Goal: Browse casually

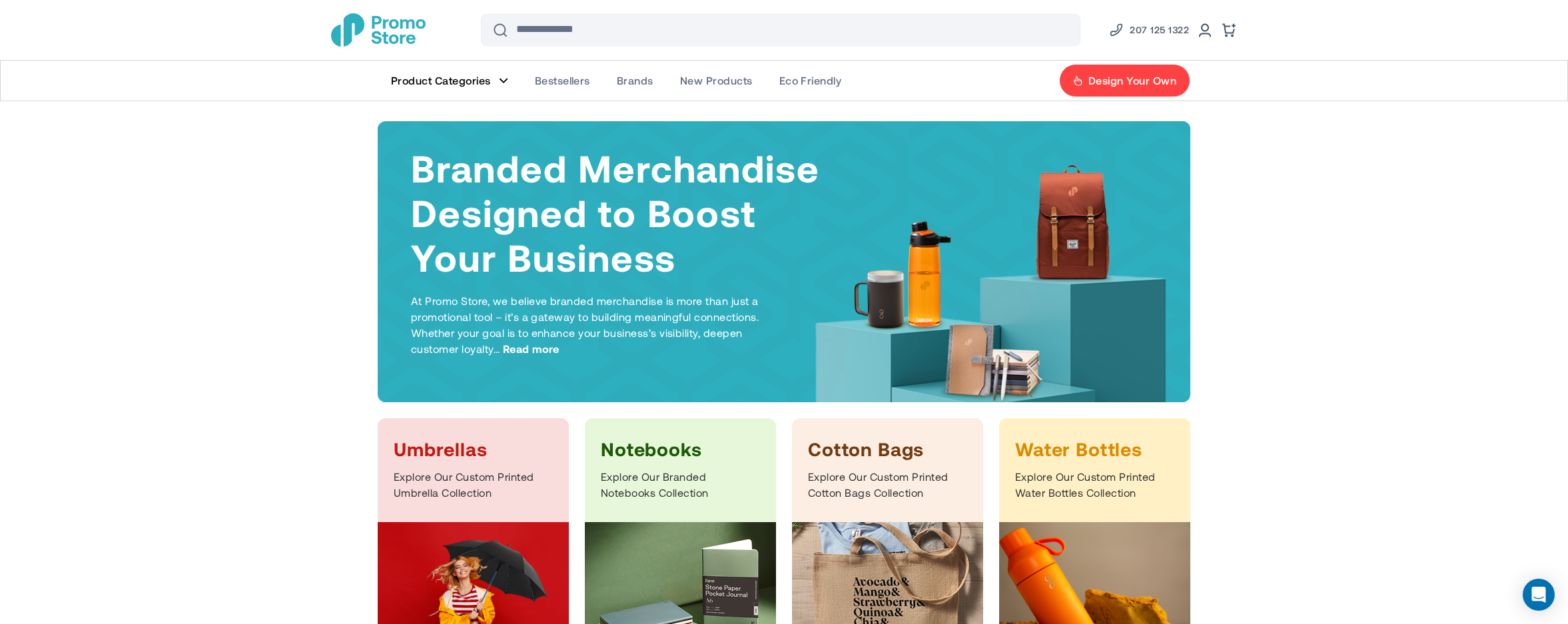
click at [484, 77] on span "Product Categories" at bounding box center [441, 81] width 100 height 13
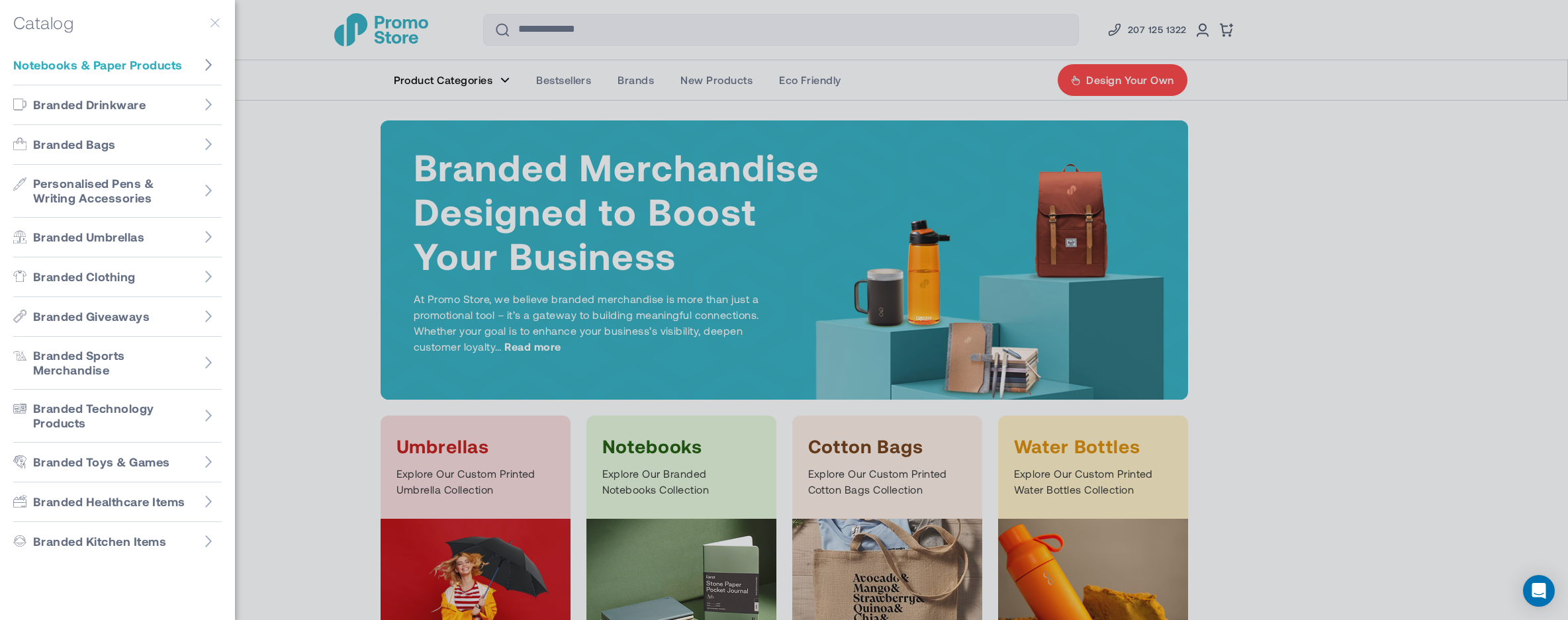
click at [209, 68] on figure "Go to Notebooks & Paper Products" at bounding box center [208, 65] width 27 height 27
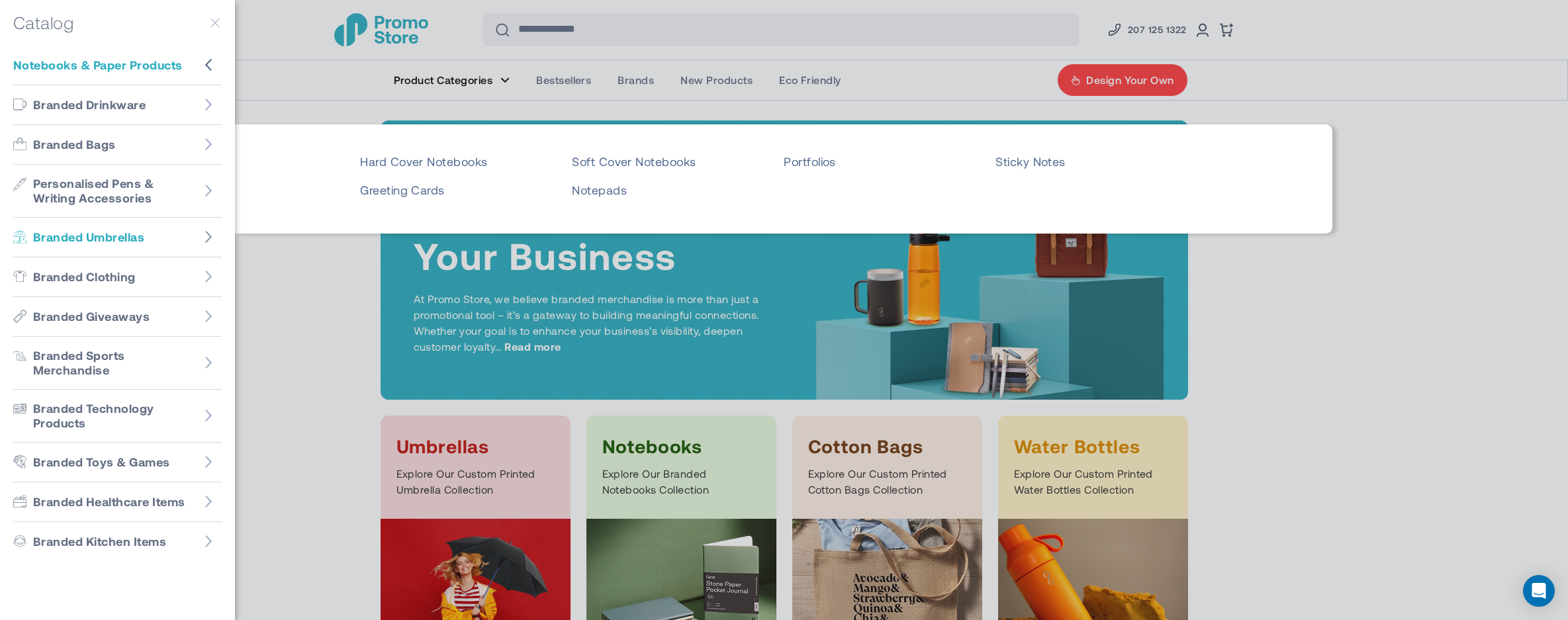
click at [206, 244] on figure "Go to Branded Umbrellas" at bounding box center [208, 236] width 27 height 27
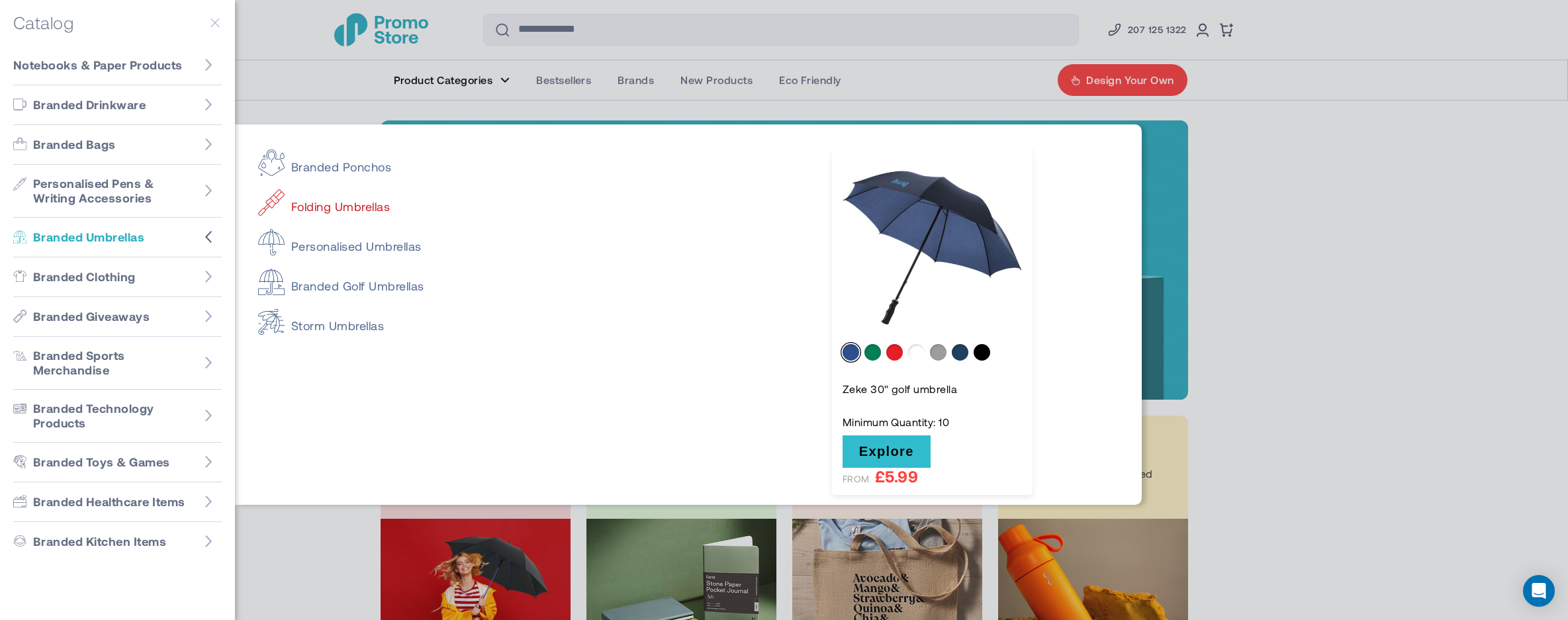
click at [353, 211] on link "Folding Umbrellas" at bounding box center [534, 200] width 551 height 27
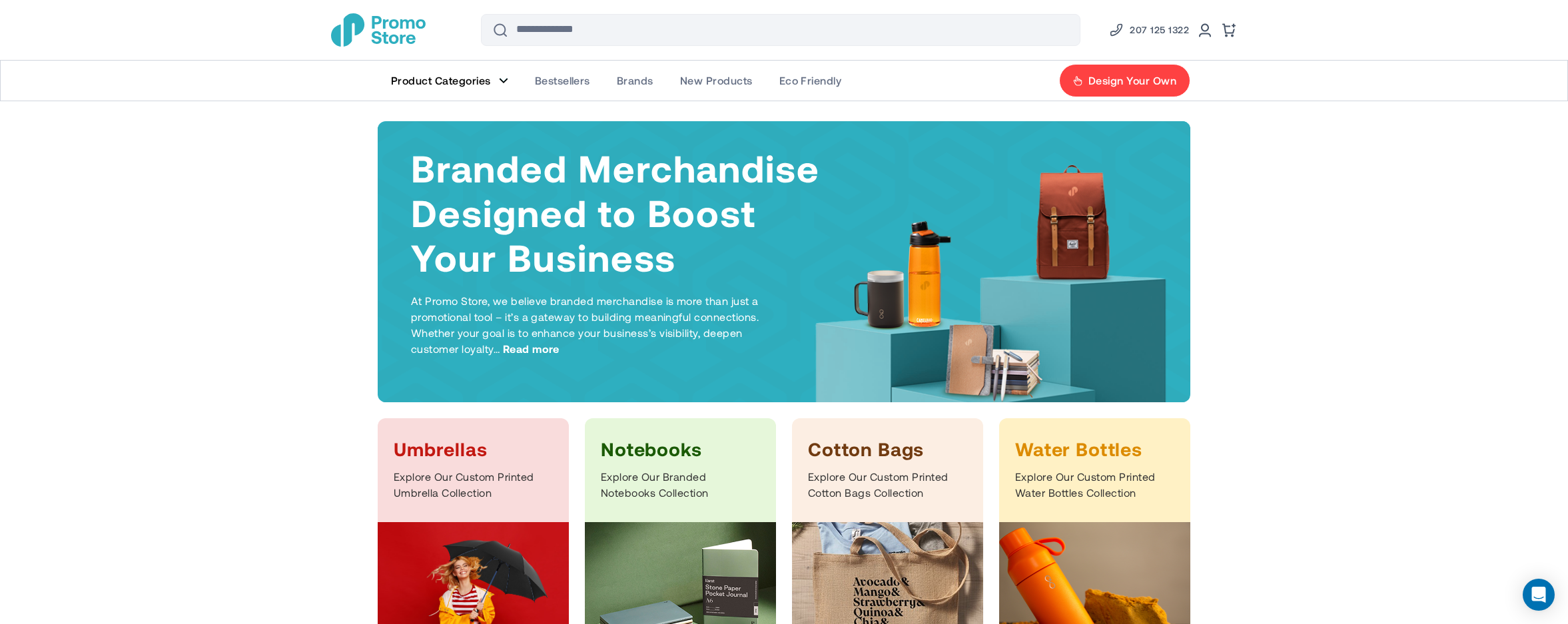
click at [487, 74] on span "Product Categories" at bounding box center [441, 81] width 100 height 13
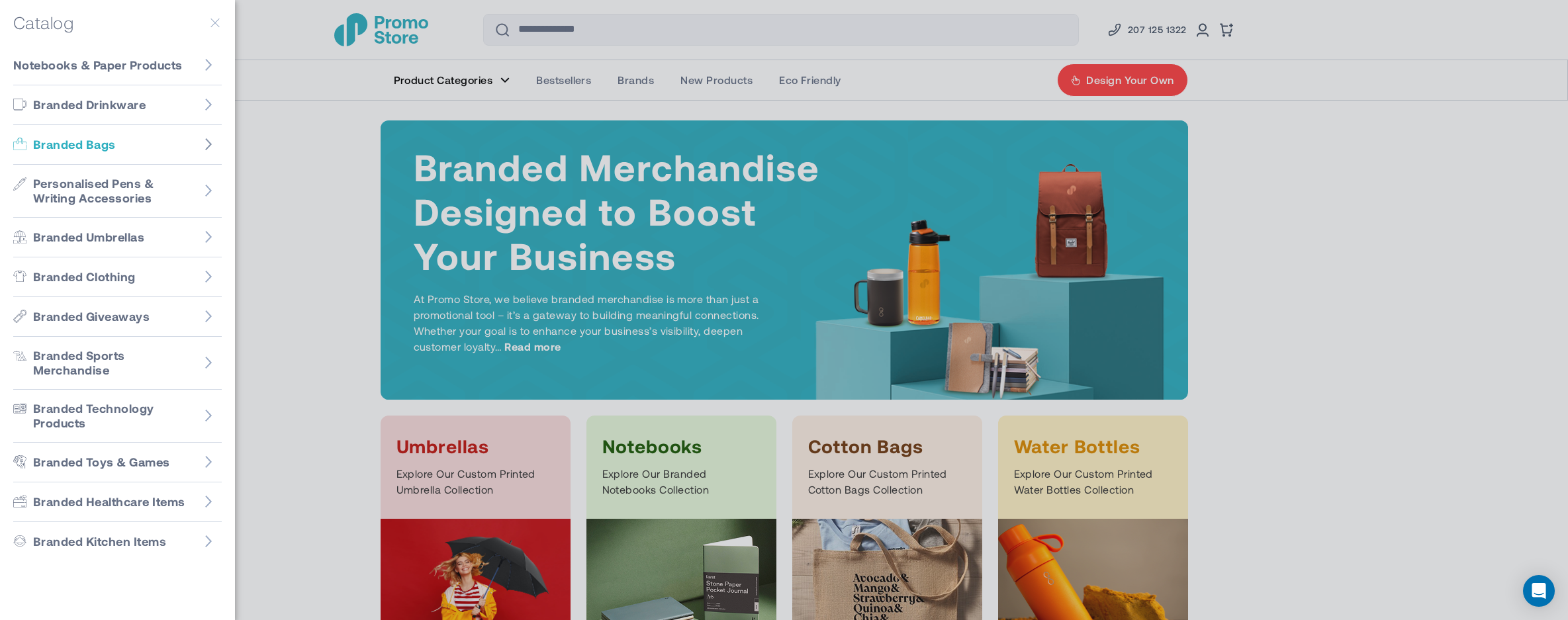
click at [205, 146] on icon "Go to Branded Bags" at bounding box center [208, 144] width 6 height 12
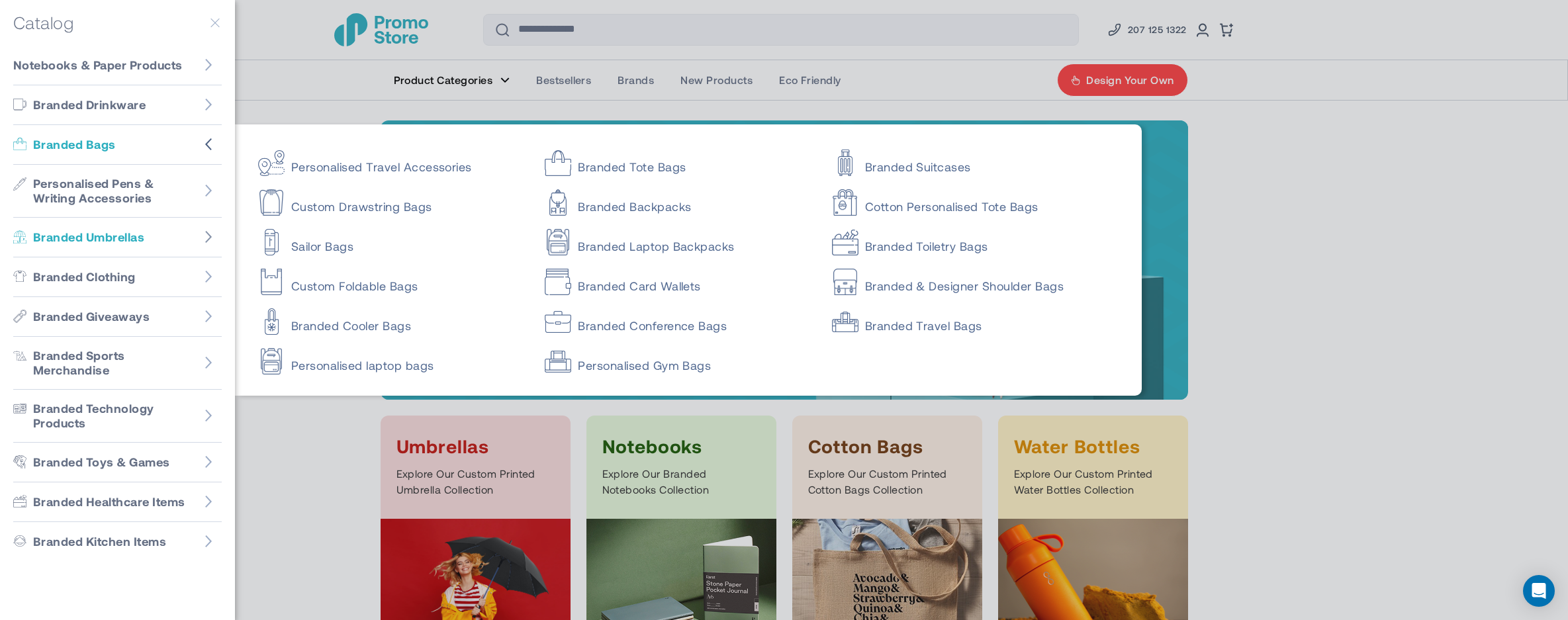
click at [205, 239] on icon "Go to Branded Umbrellas" at bounding box center [208, 236] width 6 height 12
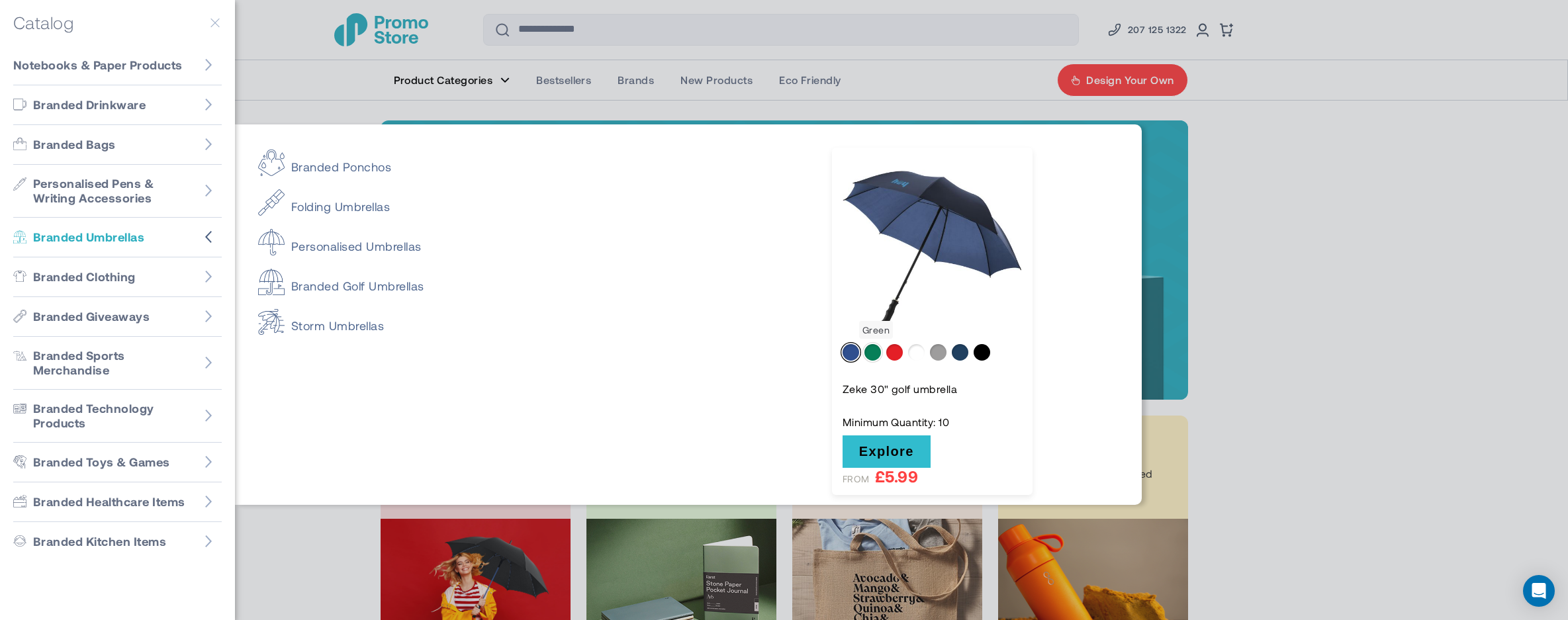
click at [871, 353] on div "Green" at bounding box center [873, 352] width 17 height 17
click at [888, 353] on div "Red" at bounding box center [894, 352] width 17 height 17
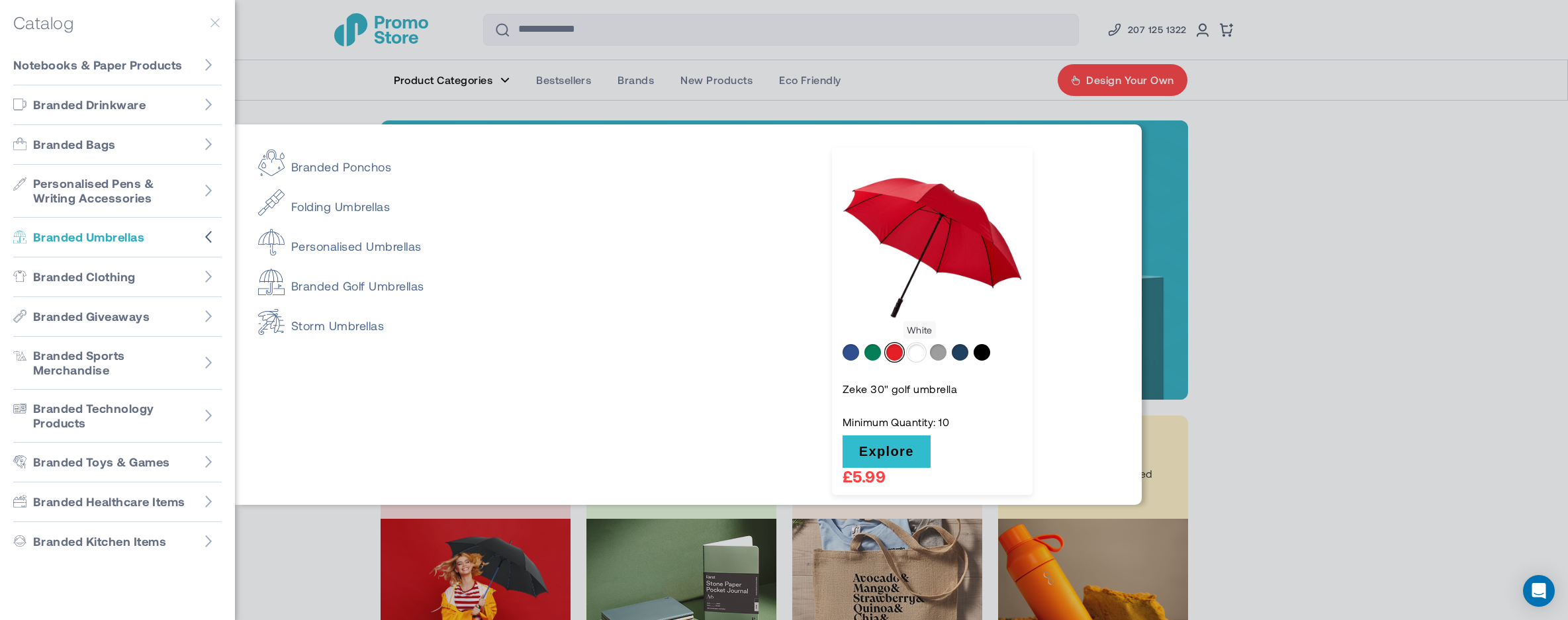
click at [920, 354] on div "White" at bounding box center [916, 352] width 17 height 17
click at [938, 355] on div "Grey" at bounding box center [938, 352] width 17 height 17
click at [956, 354] on div "Navy" at bounding box center [960, 352] width 17 height 17
click at [978, 354] on div "Solid black" at bounding box center [982, 352] width 17 height 17
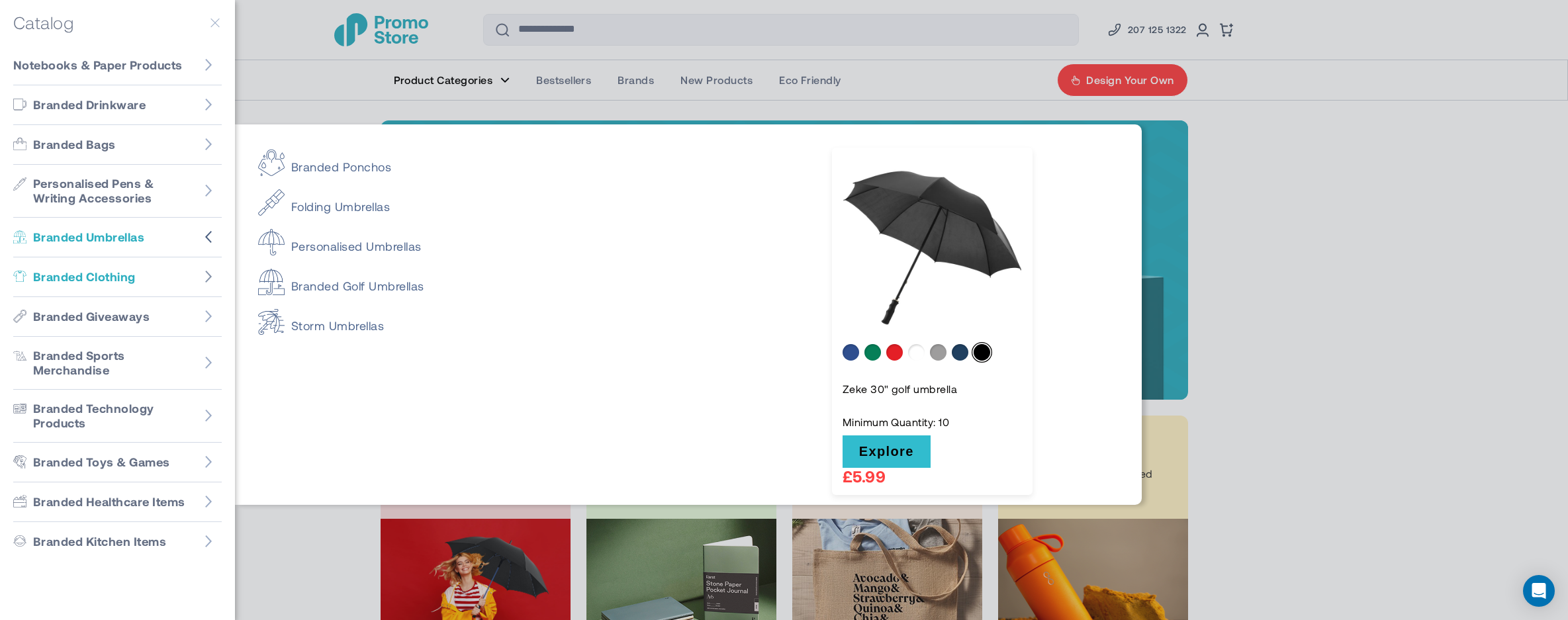
click at [202, 275] on icon "Go to Branded Clothing" at bounding box center [208, 276] width 13 height 13
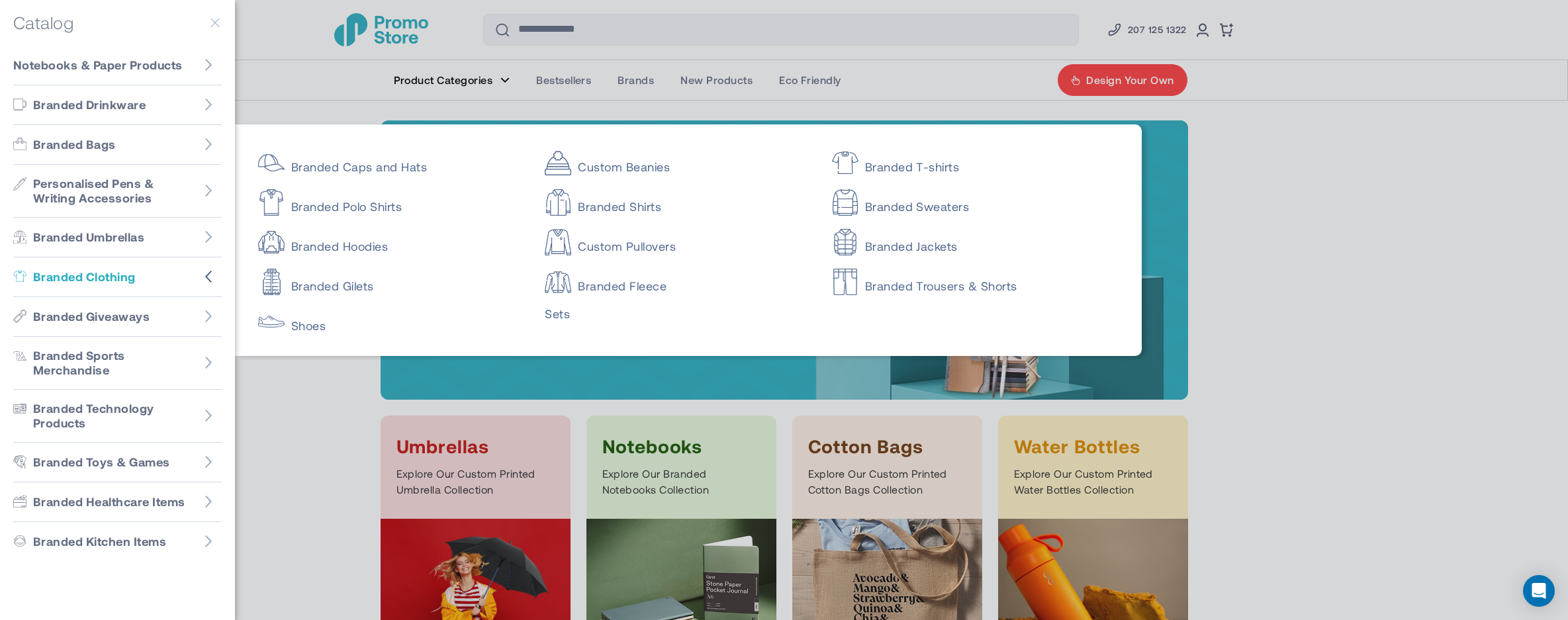
click at [336, 90] on div at bounding box center [784, 310] width 1568 height 620
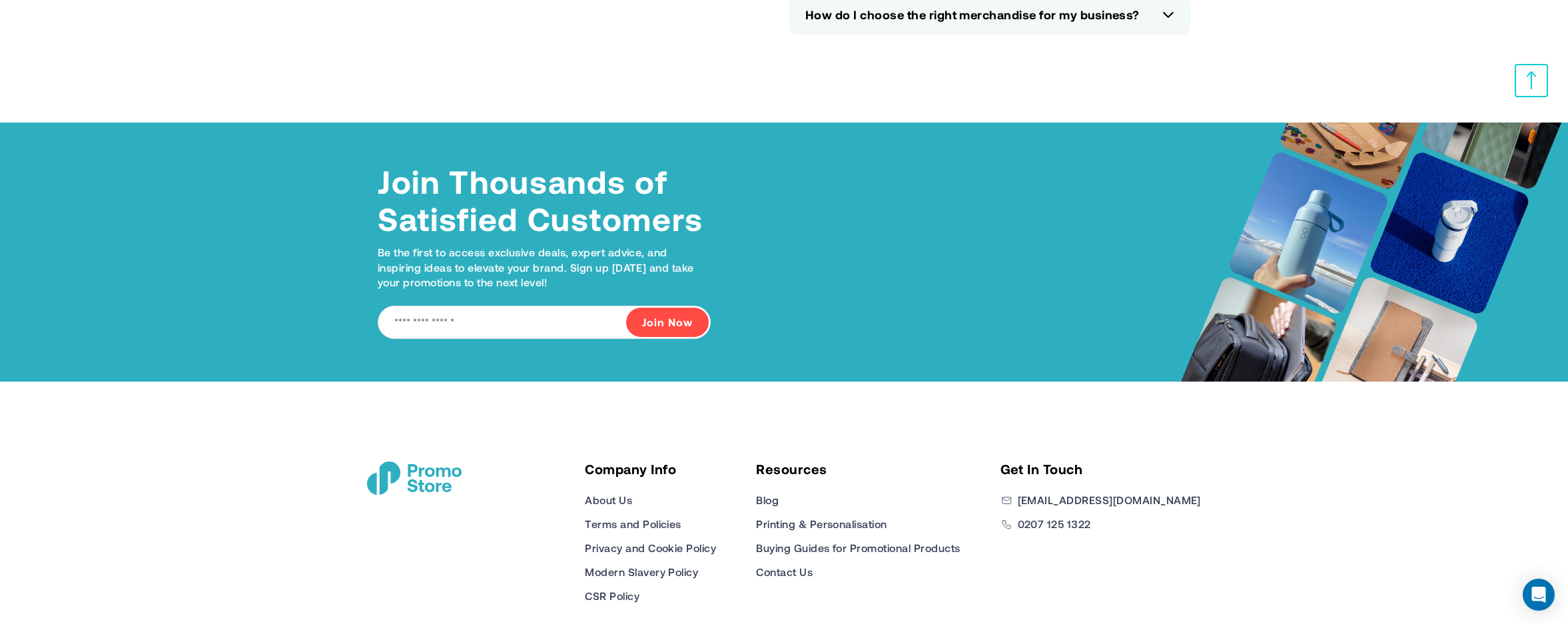
scroll to position [5940, 0]
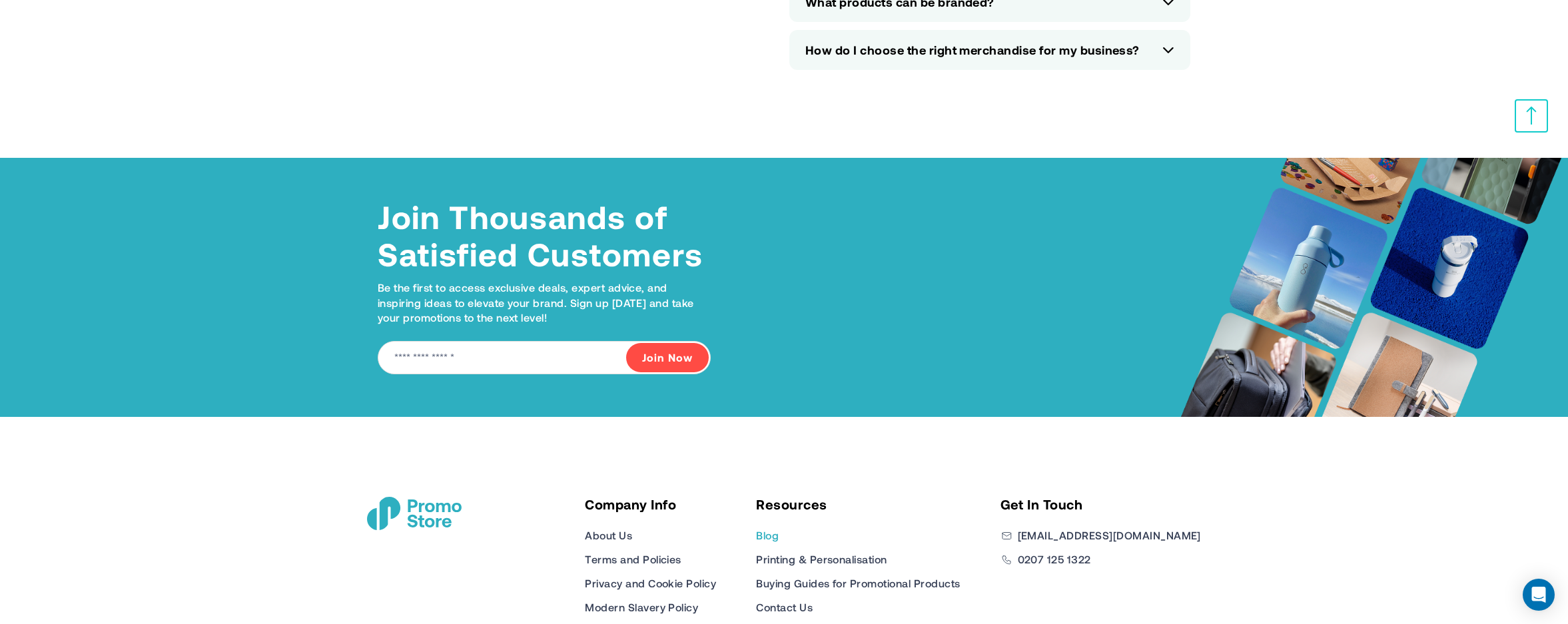
click at [779, 527] on link "Blog" at bounding box center [767, 535] width 23 height 16
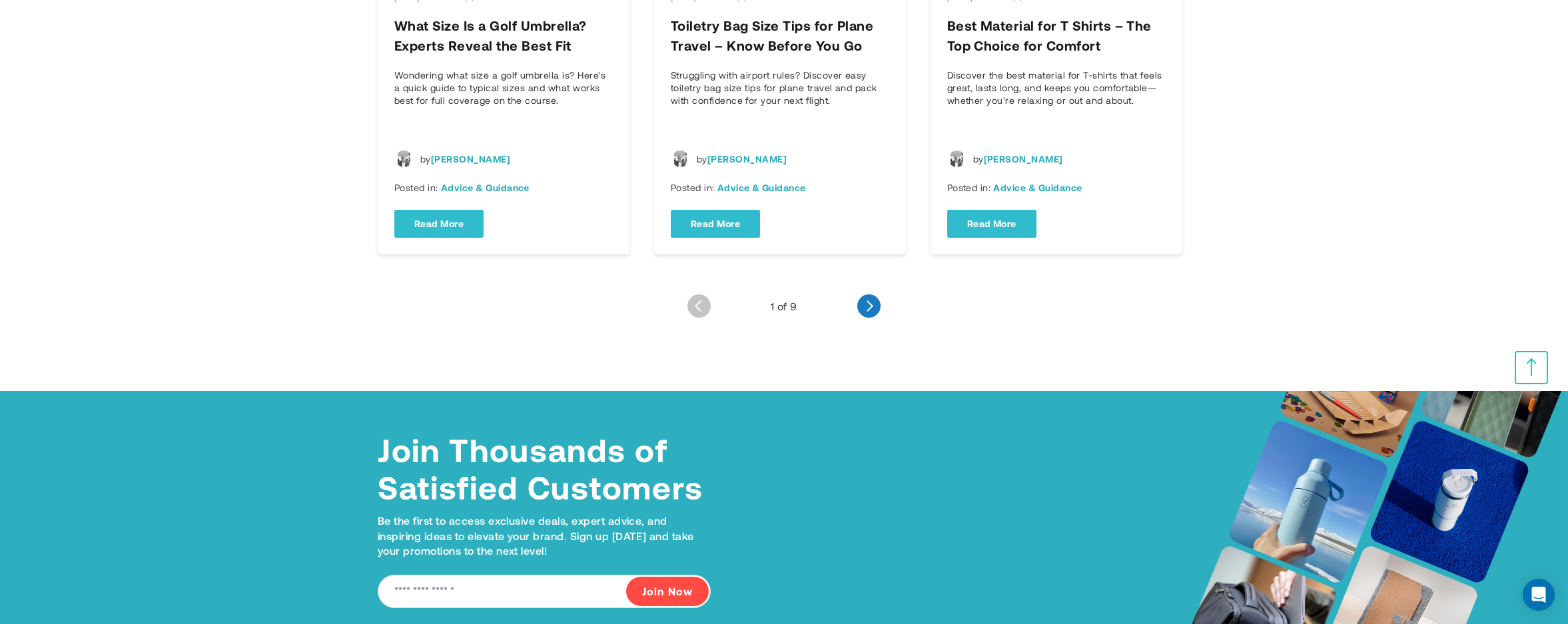
scroll to position [1922, 0]
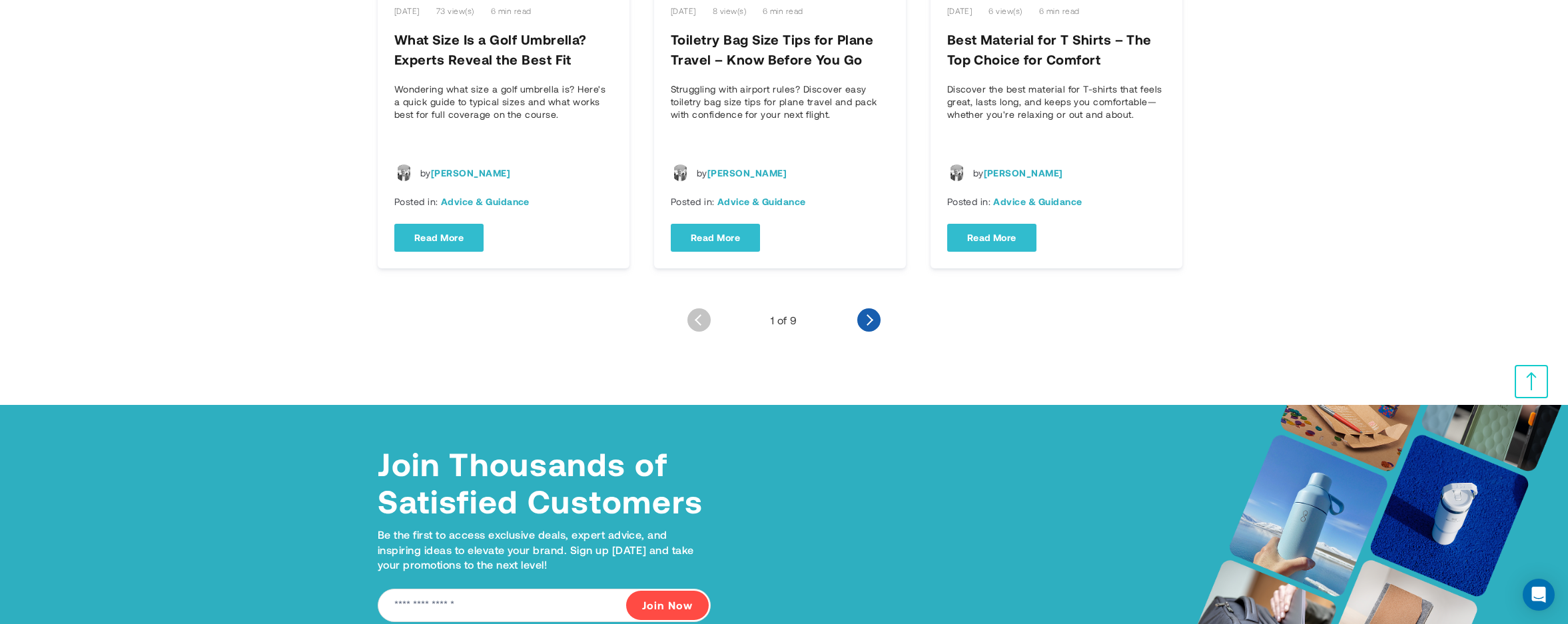
click at [865, 320] on link "Older Entries" at bounding box center [869, 320] width 23 height 23
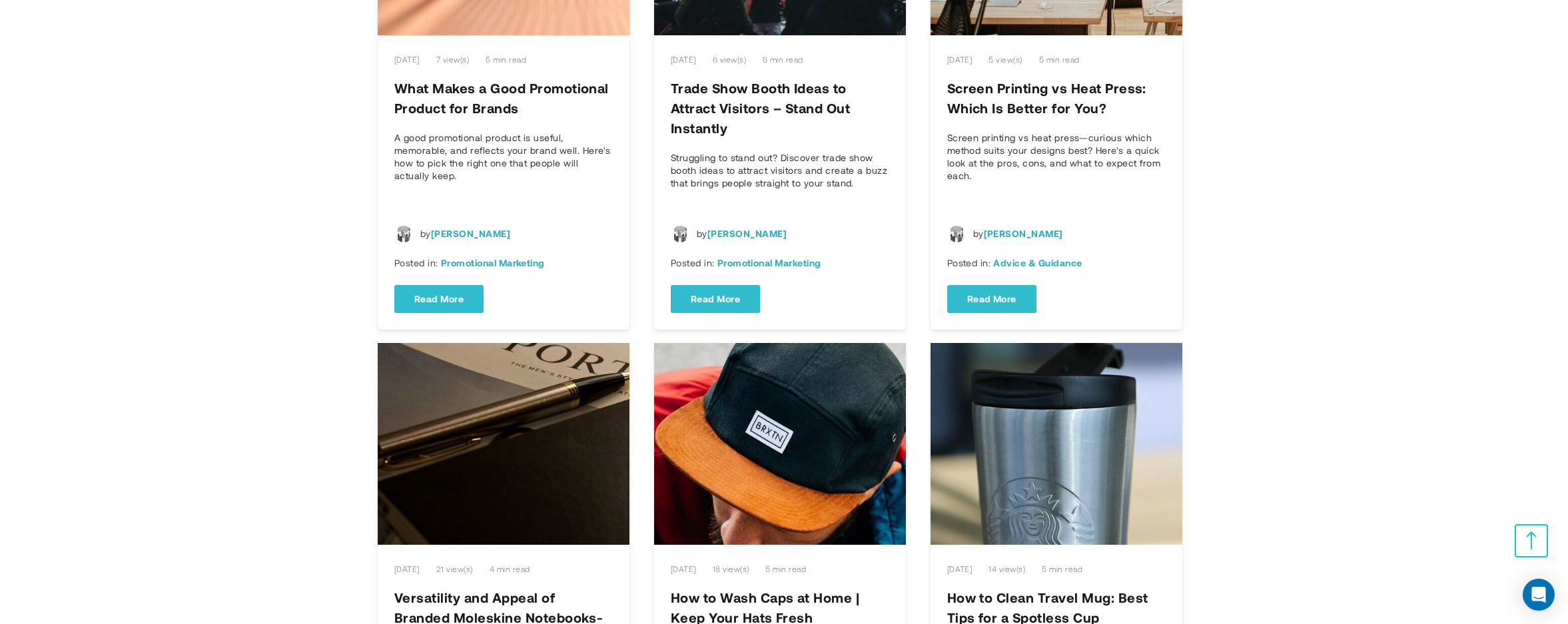
scroll to position [400, 0]
